Goal: Understand process/instructions

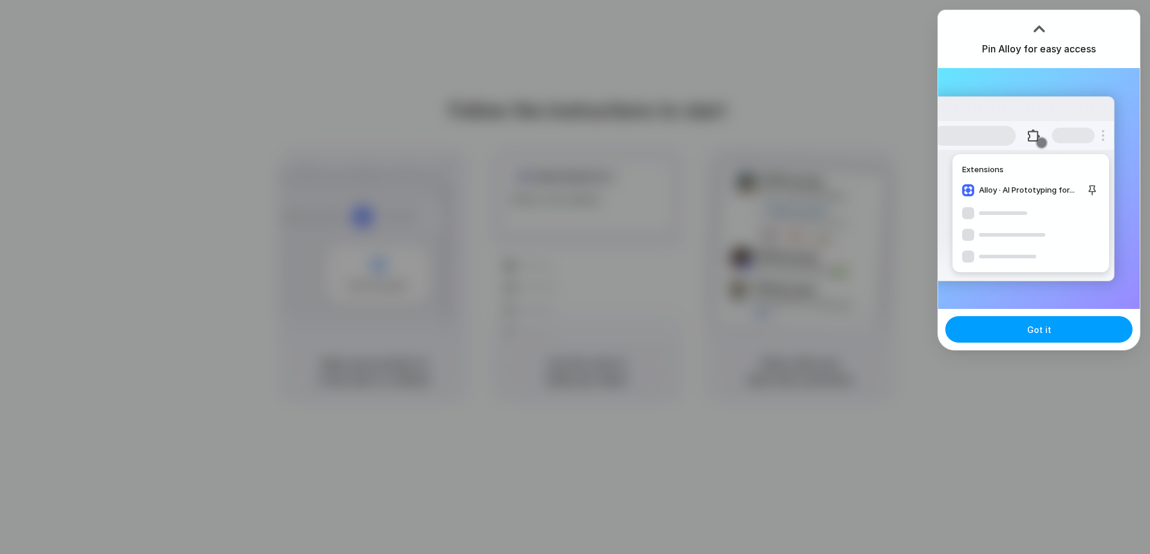
click at [1075, 329] on button "Got it" at bounding box center [1038, 329] width 187 height 26
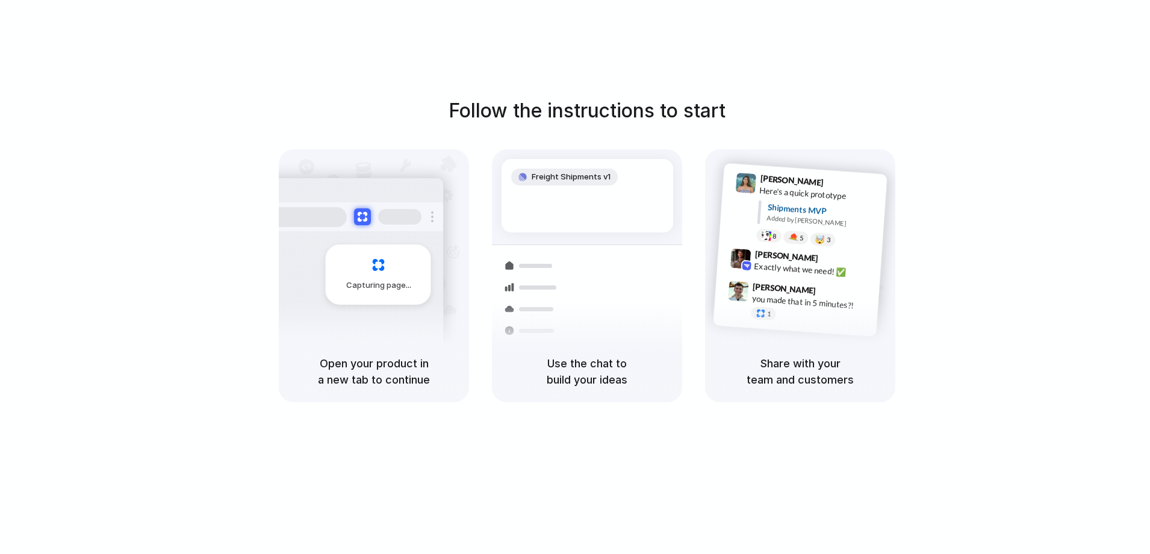
click at [868, 70] on div "Follow the instructions to start Capturing page Open your product in a new tab …" at bounding box center [587, 289] width 1174 height 578
click at [575, 277] on div at bounding box center [575, 277] width 0 height 0
